Goal: Task Accomplishment & Management: Manage account settings

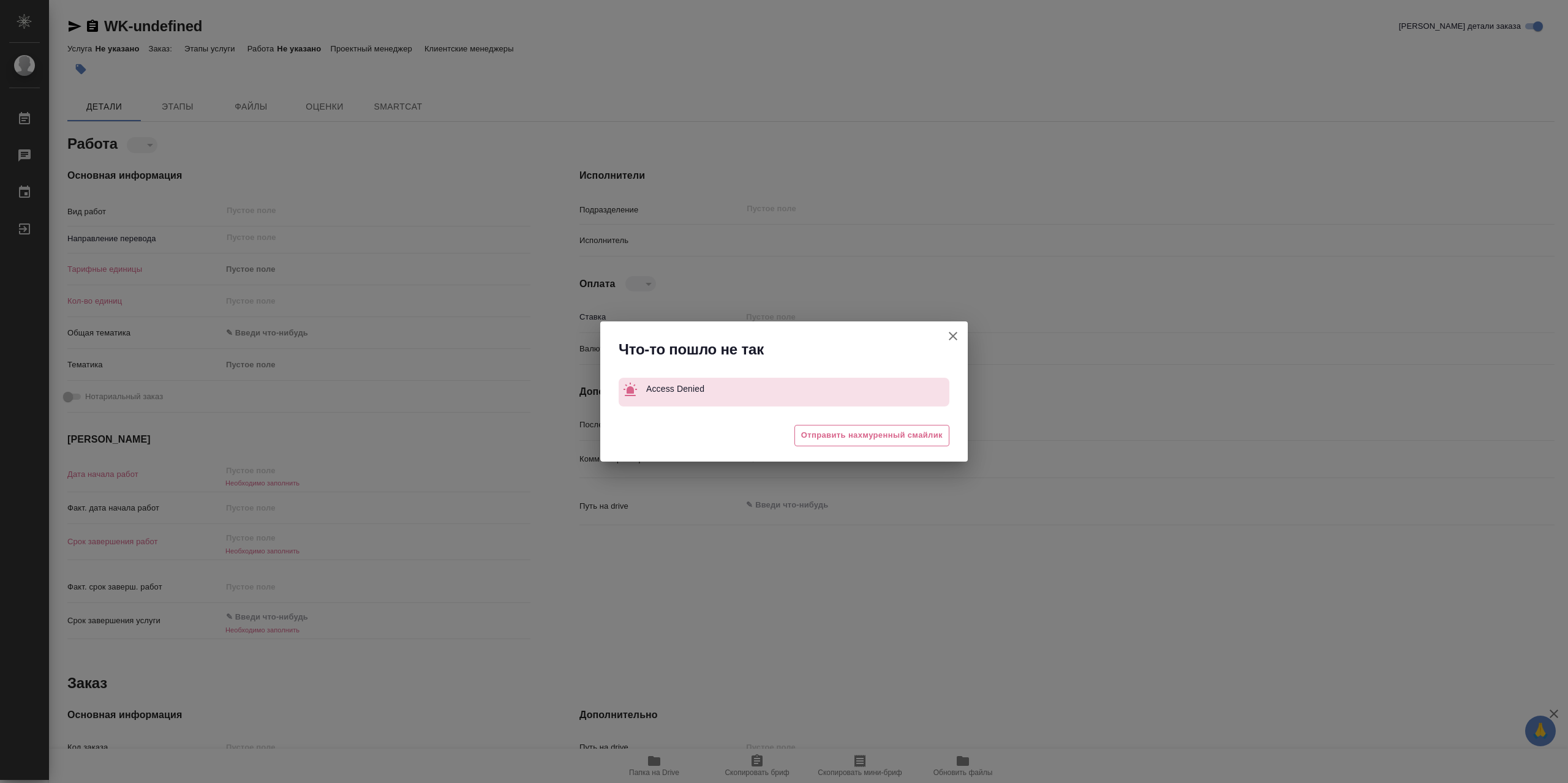
click at [950, 334] on icon "button" at bounding box center [953, 337] width 9 height 9
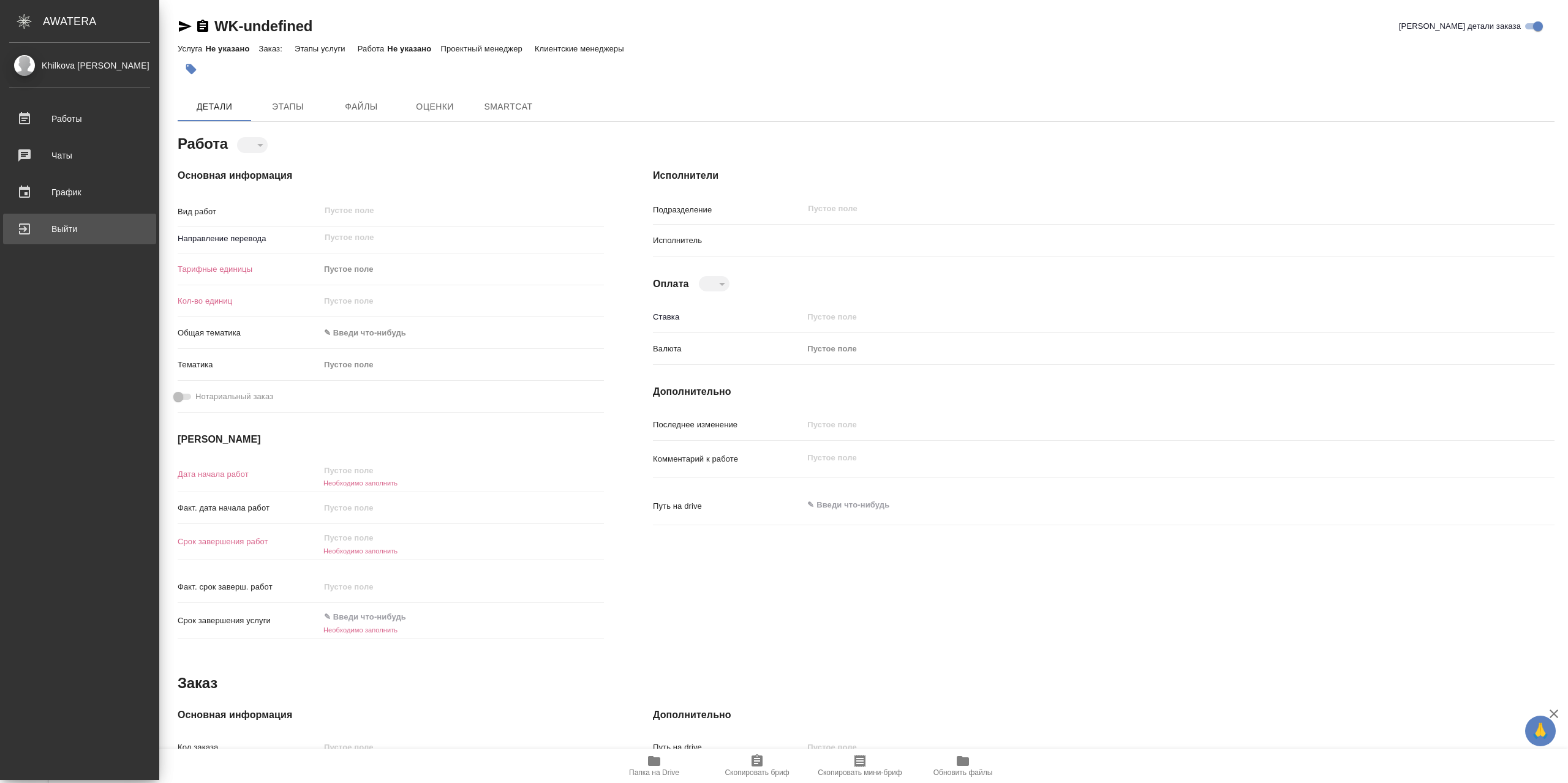
click at [60, 232] on div "Выйти" at bounding box center [80, 229] width 141 height 18
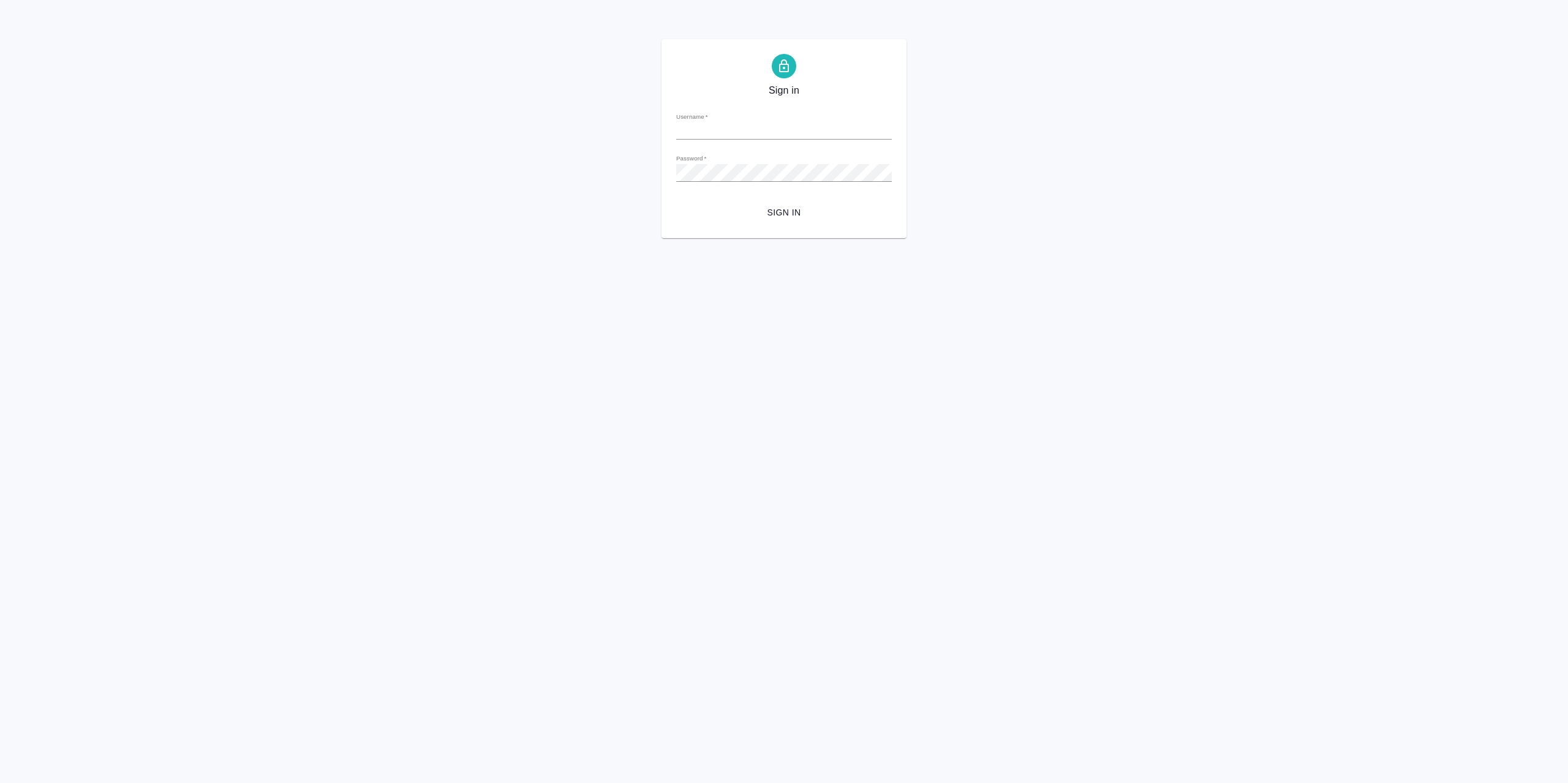
type input "[EMAIL_ADDRESS][DOMAIN_NAME]"
drag, startPoint x: 801, startPoint y: 211, endPoint x: 715, endPoint y: 203, distance: 86.4
click at [801, 211] on span "Sign in" at bounding box center [783, 213] width 196 height 15
click at [158, 100] on div "404 This page could not be found ." at bounding box center [784, 392] width 1568 height 783
type input "[EMAIL_ADDRESS][DOMAIN_NAME]"
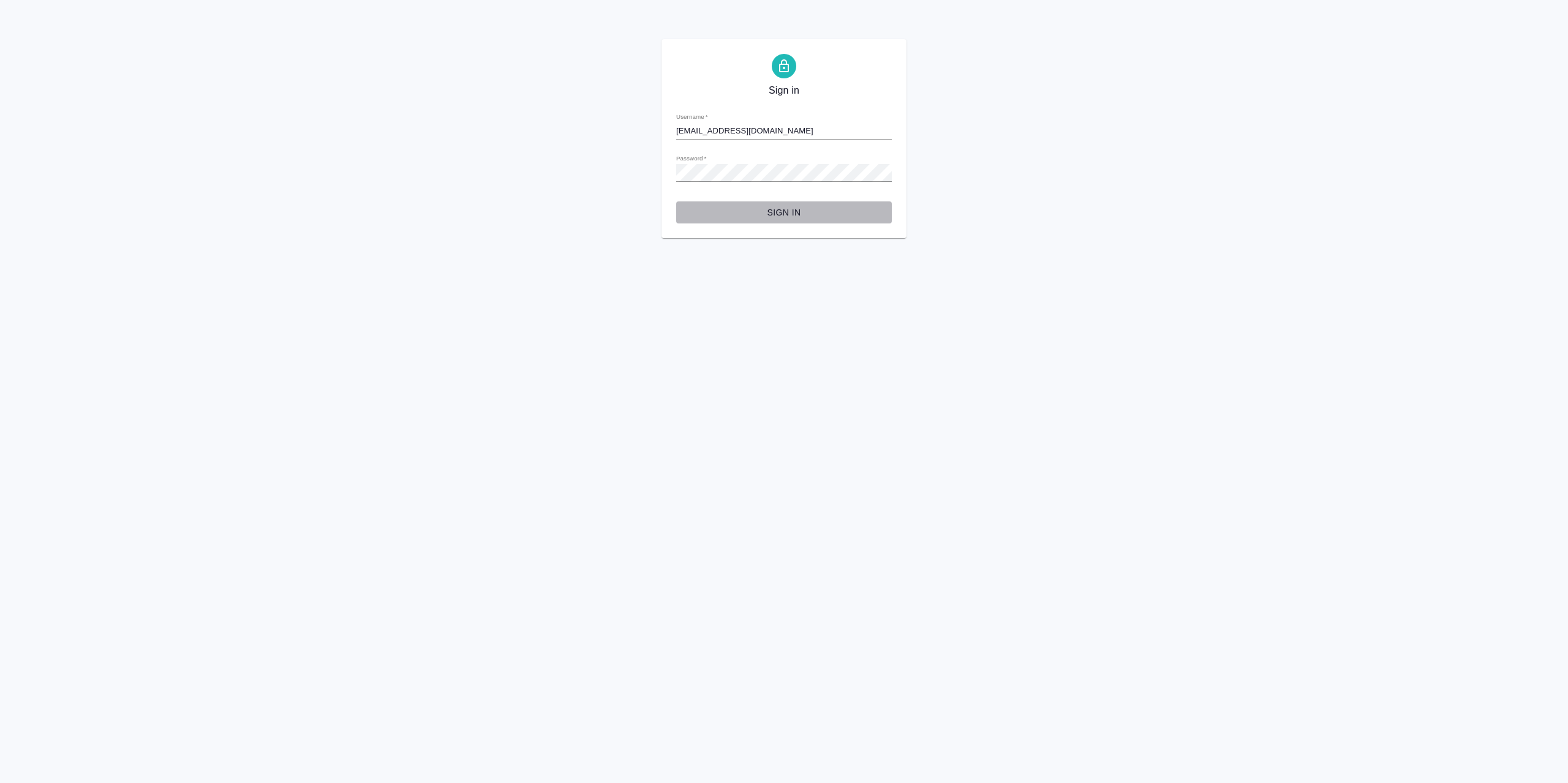
click at [761, 210] on span "Sign in" at bounding box center [783, 213] width 196 height 15
drag, startPoint x: 789, startPoint y: 197, endPoint x: 789, endPoint y: 213, distance: 16.0
click at [788, 199] on form "Username   * l.khilkova@awatera.com Password   * urlPath   * /Work/689f1a57e5b3…" at bounding box center [784, 163] width 216 height 120
click at [789, 213] on span "Sign in" at bounding box center [783, 213] width 196 height 15
type input "[EMAIL_ADDRESS][DOMAIN_NAME]"
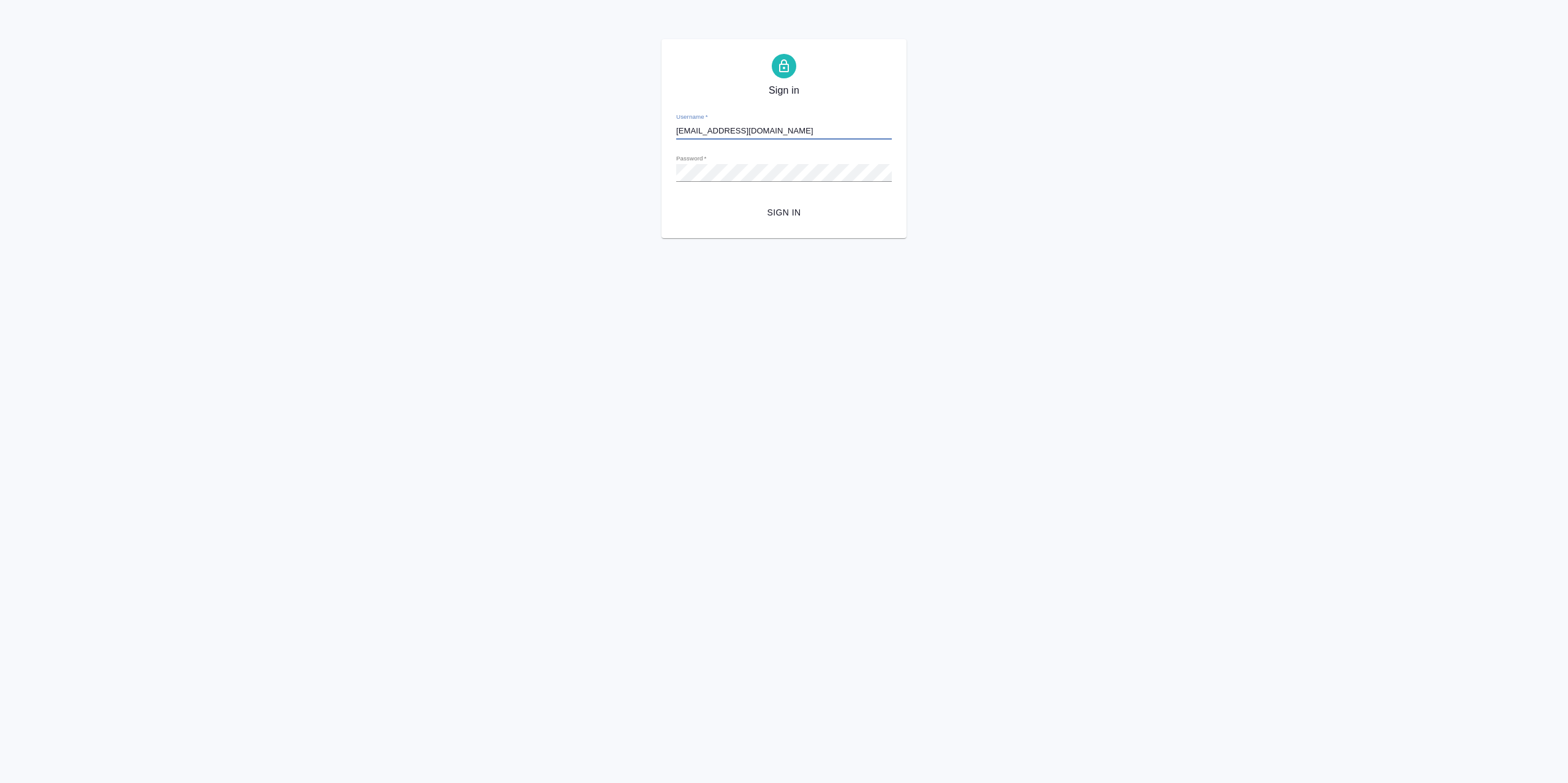
click at [761, 213] on span "Sign in" at bounding box center [783, 213] width 196 height 15
type input "[EMAIL_ADDRESS][DOMAIN_NAME]"
click at [788, 219] on span "Sign in" at bounding box center [783, 213] width 196 height 15
